Goal: Task Accomplishment & Management: Manage account settings

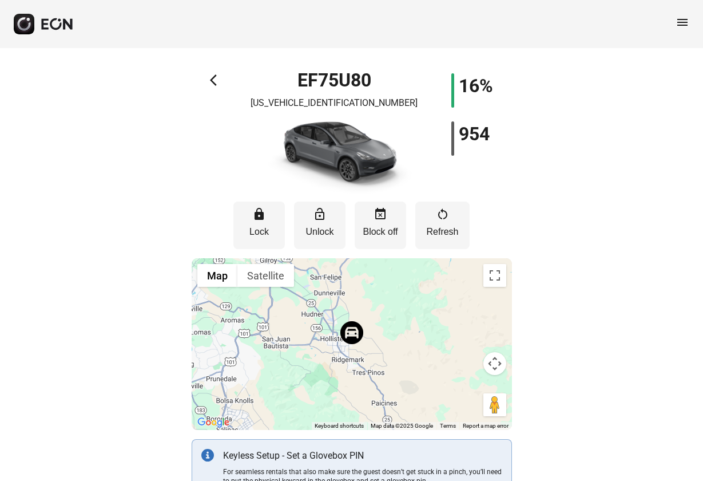
select select "**"
click at [690, 24] on div "menu" at bounding box center [351, 24] width 703 height 48
click at [689, 23] on span "menu" at bounding box center [683, 22] width 14 height 14
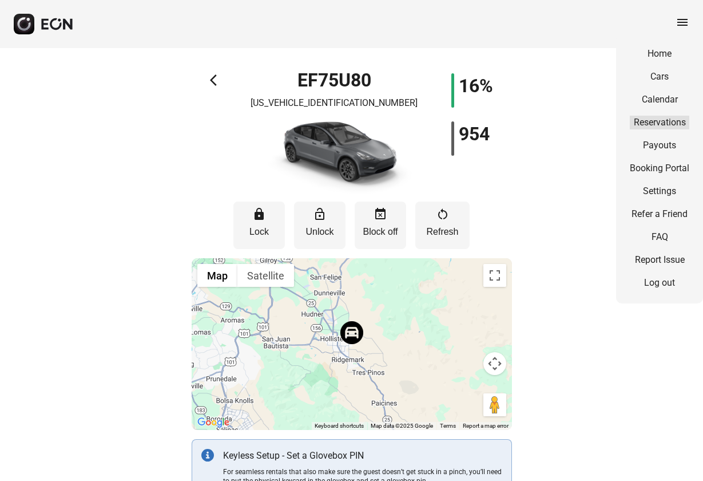
click at [659, 120] on link "Reservations" at bounding box center [660, 123] width 60 height 14
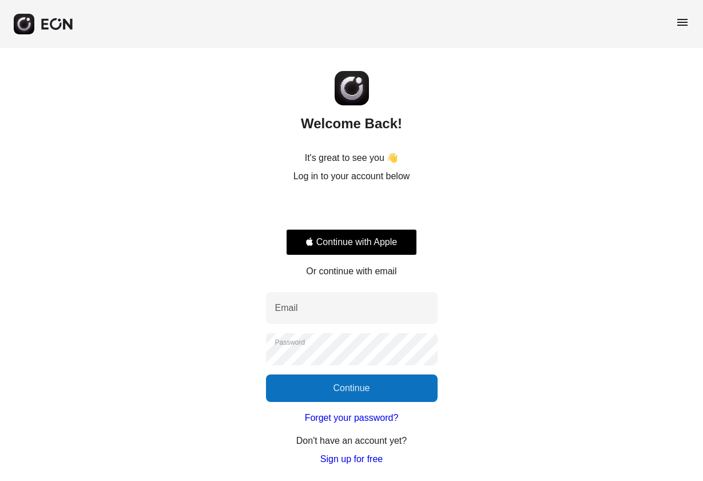
click at [379, 208] on div "Sign in with Google. Opens in new tab" at bounding box center [351, 208] width 131 height 25
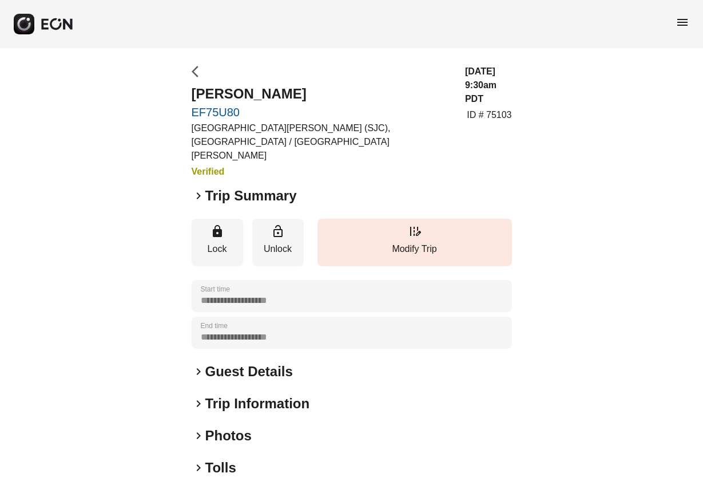
click at [194, 72] on span "arrow_back_ios" at bounding box center [199, 72] width 14 height 14
click at [680, 22] on span "menu" at bounding box center [683, 22] width 14 height 14
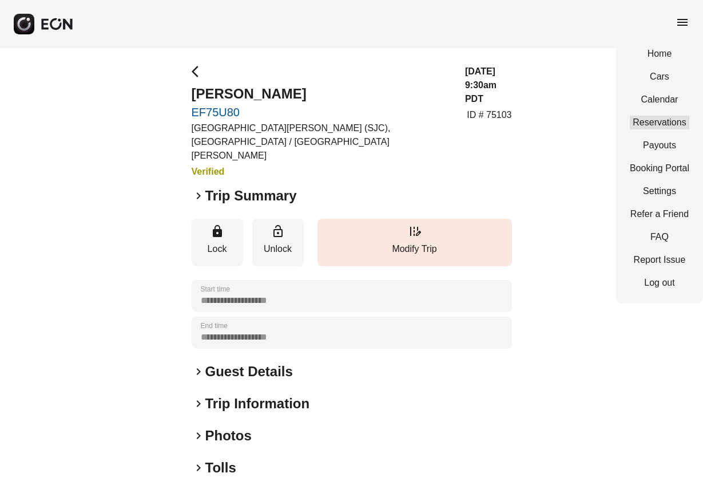
click at [650, 128] on link "Reservations" at bounding box center [660, 123] width 60 height 14
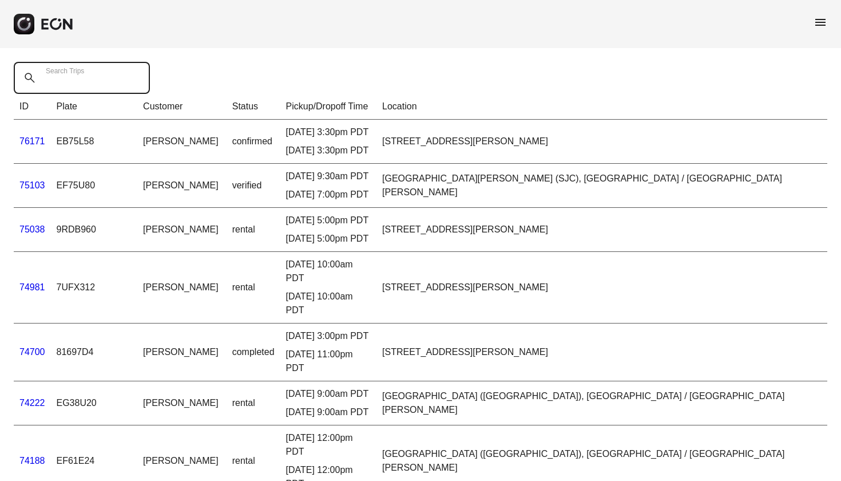
click at [104, 80] on Trips "Search Trips" at bounding box center [82, 78] width 136 height 32
type Trips "*****"
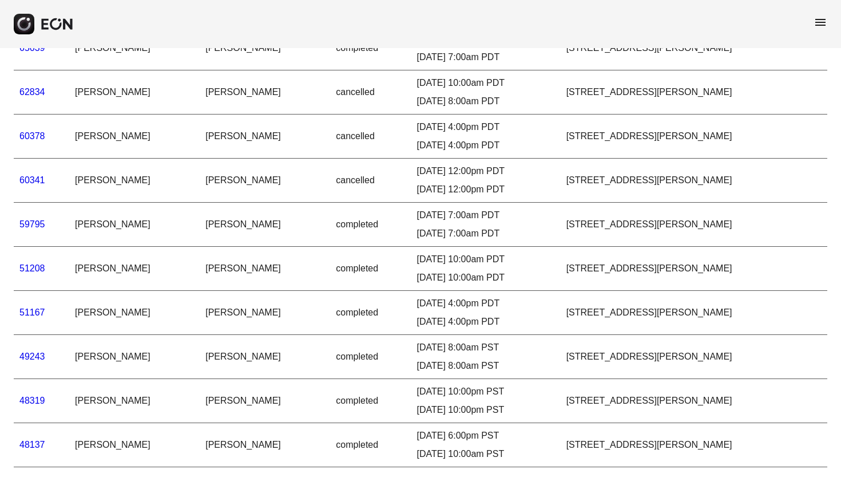
scroll to position [234, 0]
click at [33, 395] on link "48319" at bounding box center [32, 400] width 26 height 10
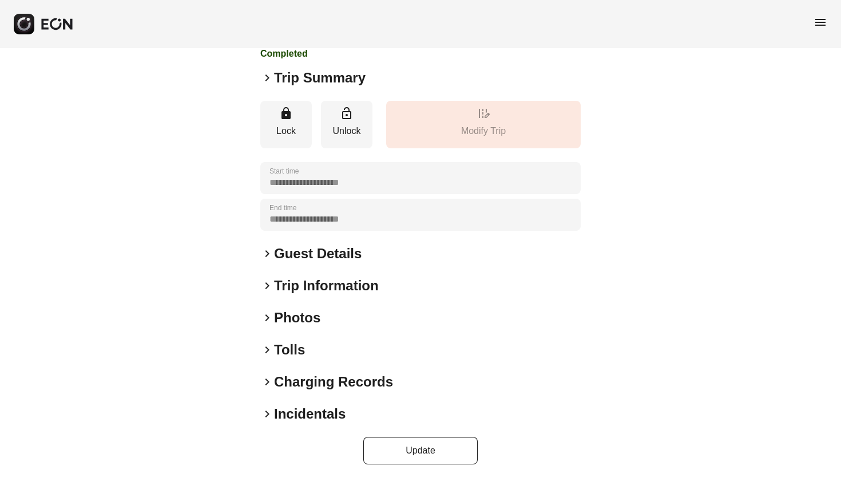
scroll to position [135, 0]
click at [269, 74] on span "keyboard_arrow_right" at bounding box center [267, 78] width 14 height 14
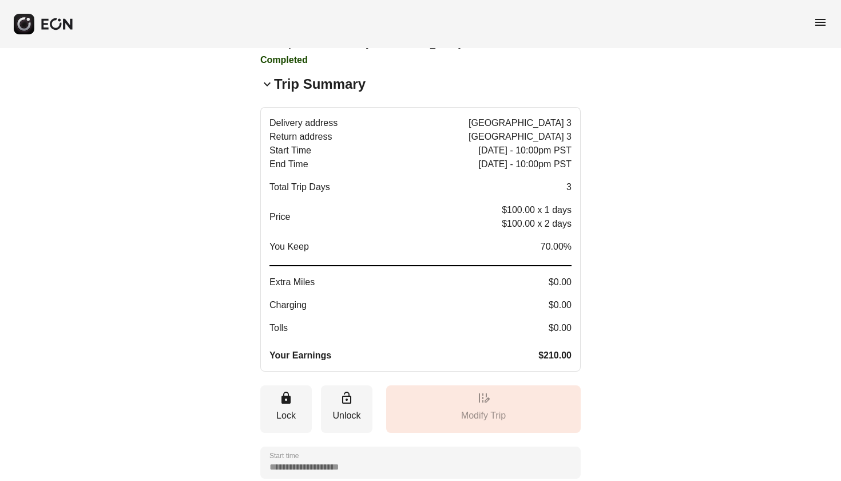
scroll to position [108, 0]
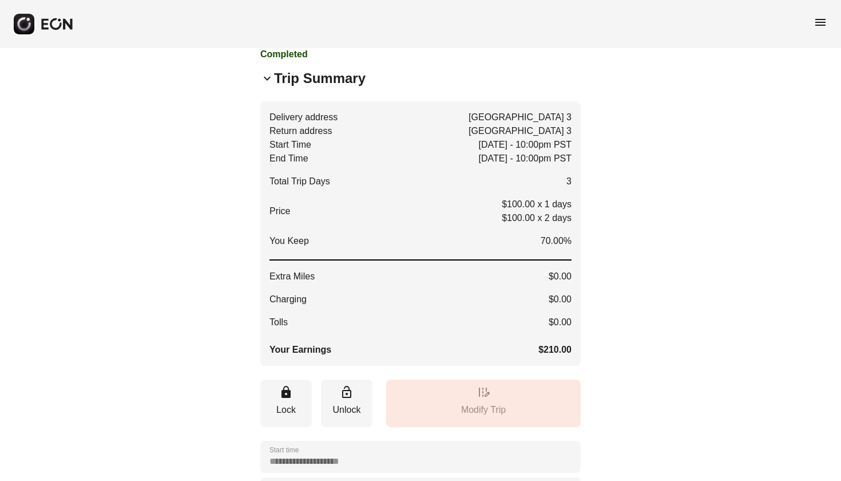
click at [265, 85] on span "keyboard_arrow_down" at bounding box center [267, 79] width 14 height 14
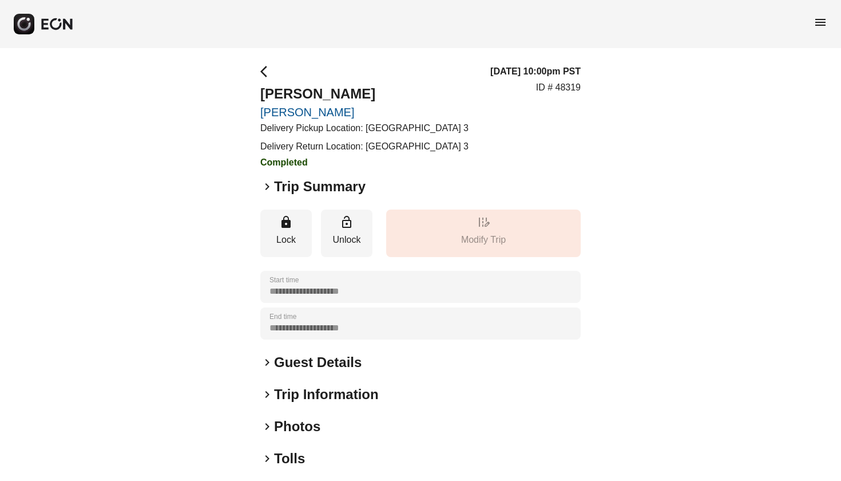
scroll to position [0, 0]
click at [260, 71] on span "arrow_back_ios" at bounding box center [267, 72] width 14 height 14
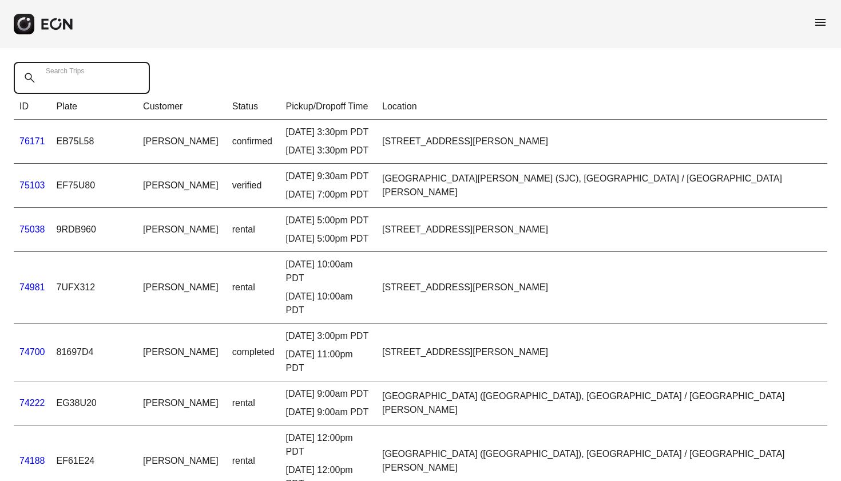
click at [100, 78] on Trips "Search Trips" at bounding box center [82, 78] width 136 height 32
type Trips "*****"
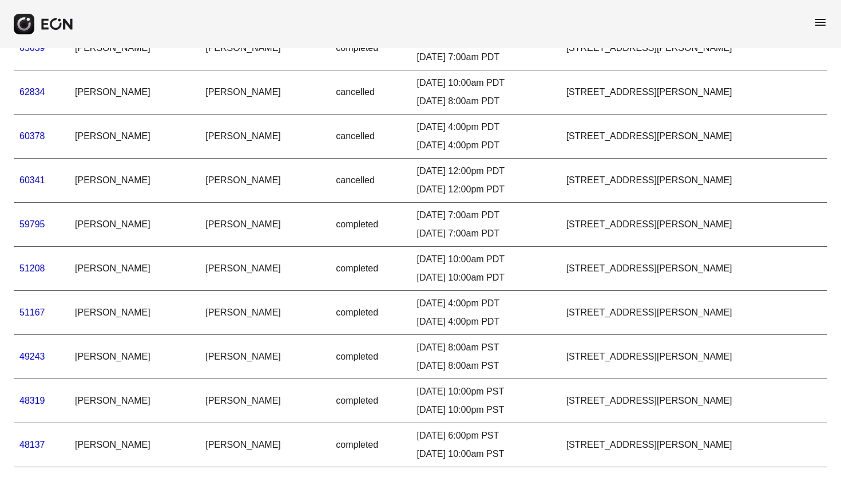
scroll to position [234, 0]
click at [38, 351] on link "49243" at bounding box center [32, 356] width 26 height 10
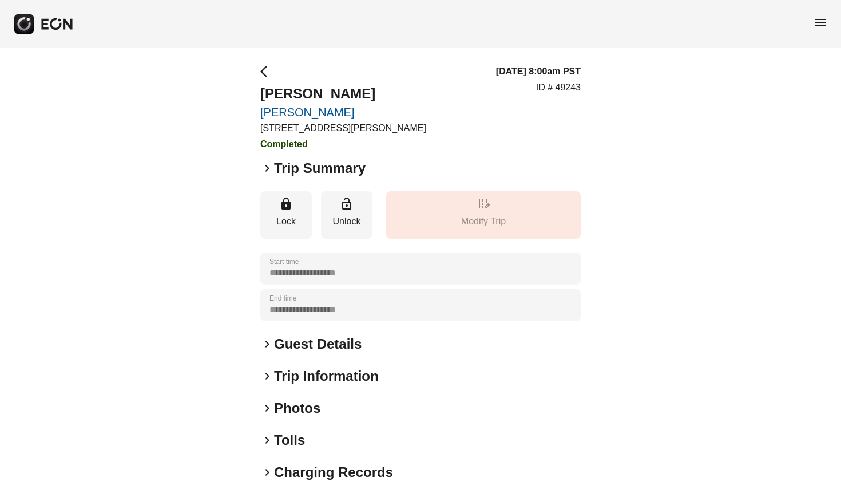
click at [274, 171] on span "keyboard_arrow_right" at bounding box center [267, 168] width 14 height 14
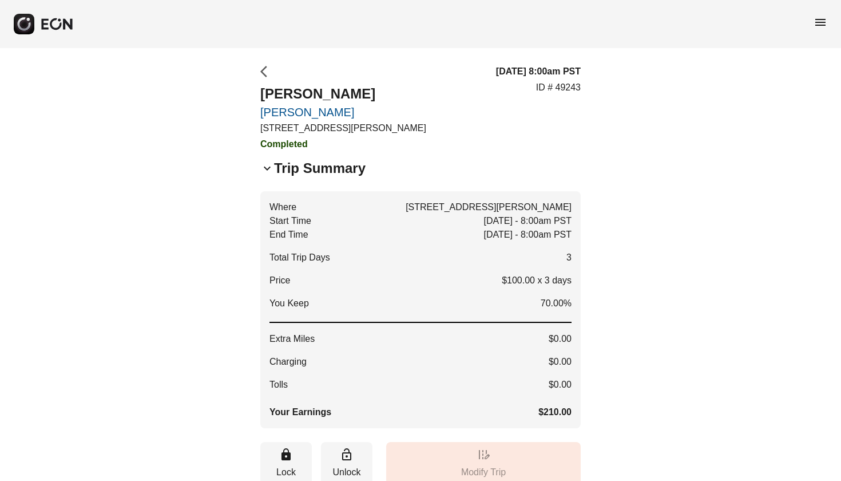
click at [260, 78] on span "arrow_back_ios" at bounding box center [267, 72] width 14 height 14
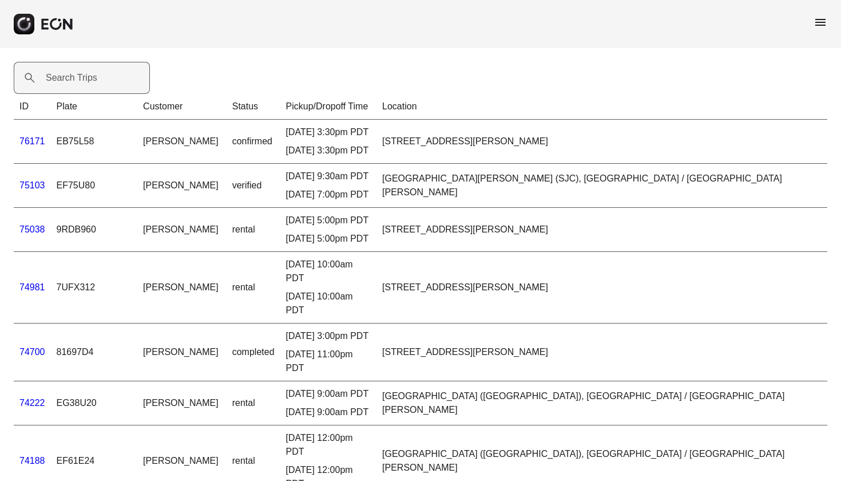
click at [87, 72] on label "Search Trips" at bounding box center [72, 78] width 52 height 14
click at [87, 72] on Trips "Search Trips" at bounding box center [82, 78] width 136 height 32
type Trips "*****"
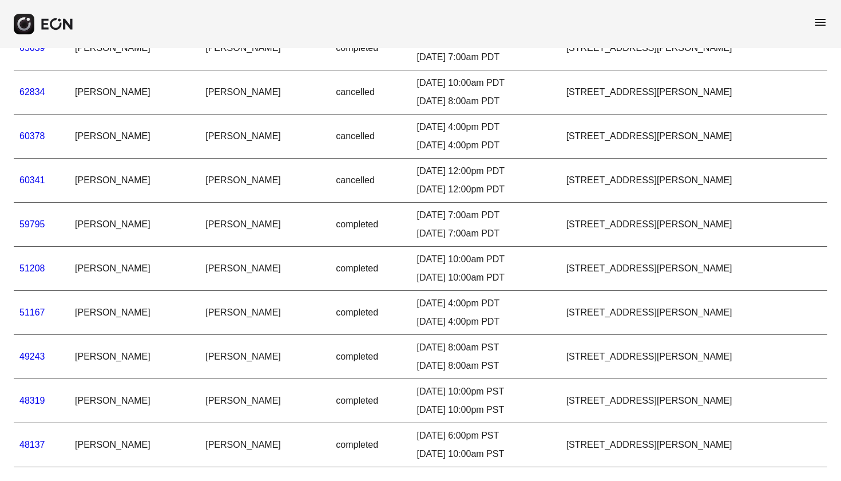
scroll to position [234, 0]
click at [33, 307] on link "51167" at bounding box center [32, 312] width 26 height 10
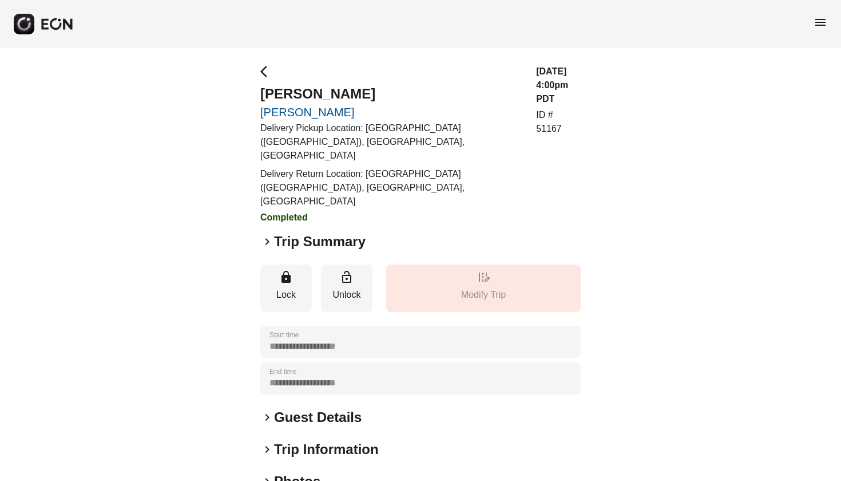
click at [267, 235] on span "keyboard_arrow_right" at bounding box center [267, 242] width 14 height 14
